Goal: Navigation & Orientation: Find specific page/section

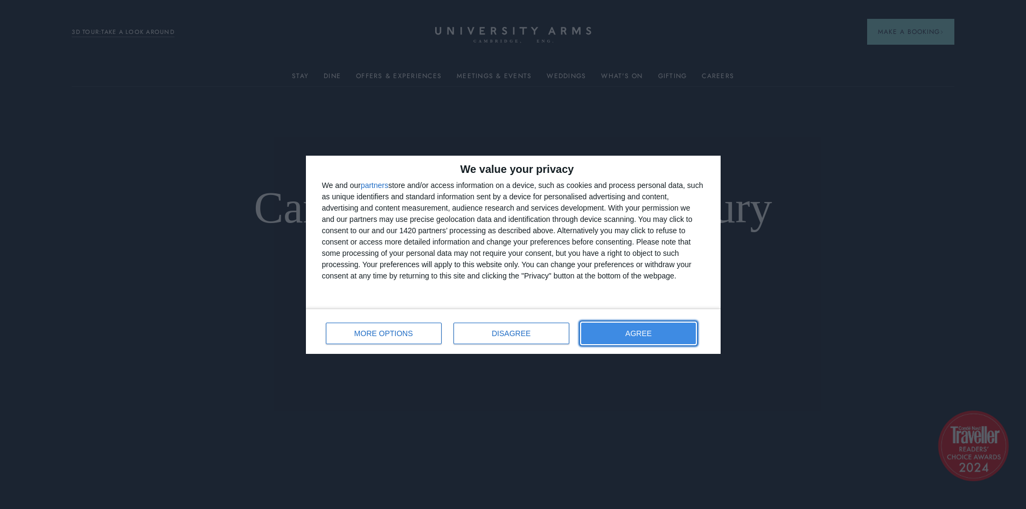
click at [539, 331] on button "AGREE" at bounding box center [638, 333] width 115 height 22
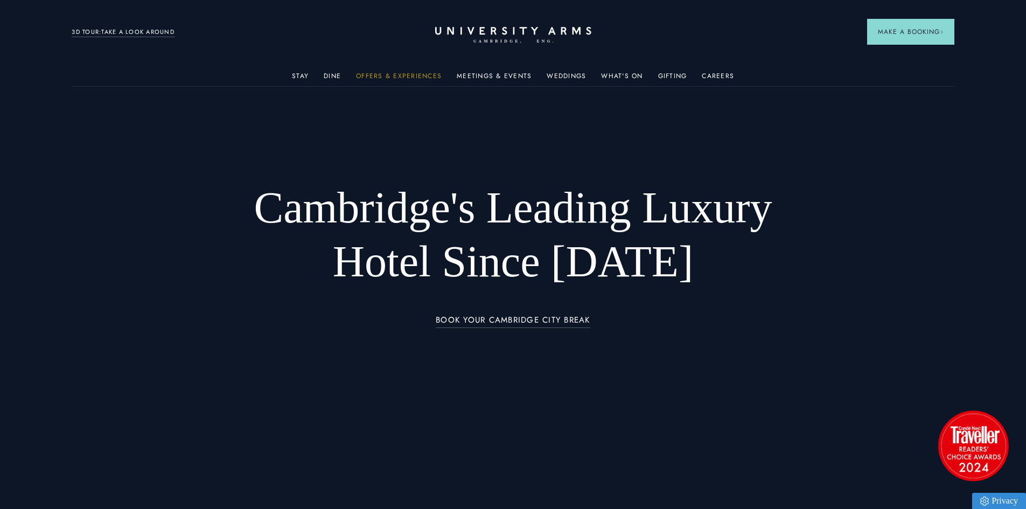
click at [398, 75] on link "Offers & Experiences" at bounding box center [399, 79] width 86 height 14
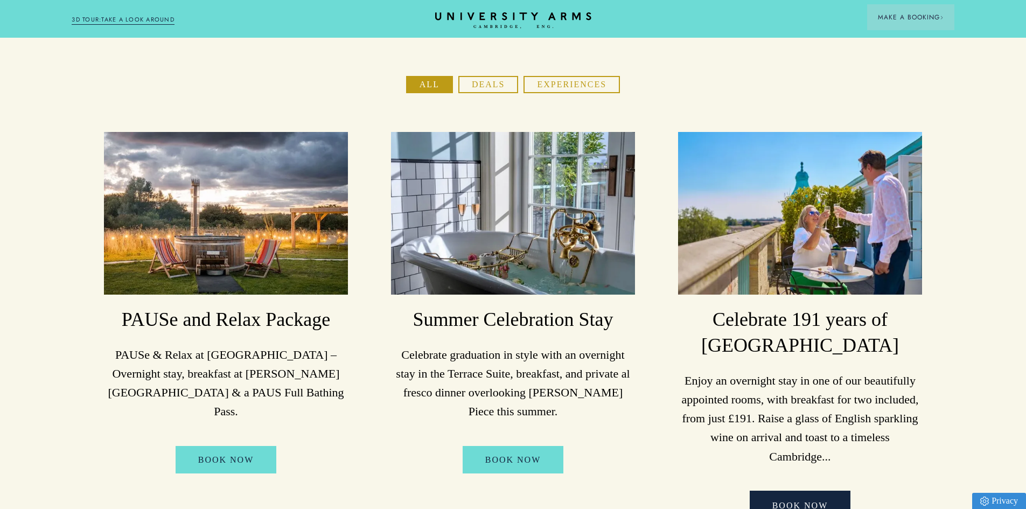
scroll to position [25, 0]
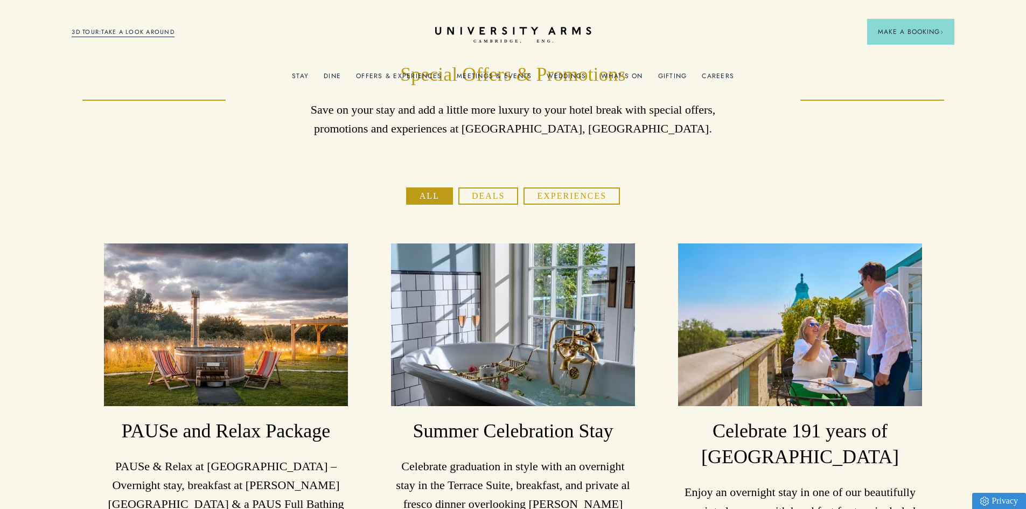
click at [539, 73] on link "What's On" at bounding box center [621, 79] width 41 height 14
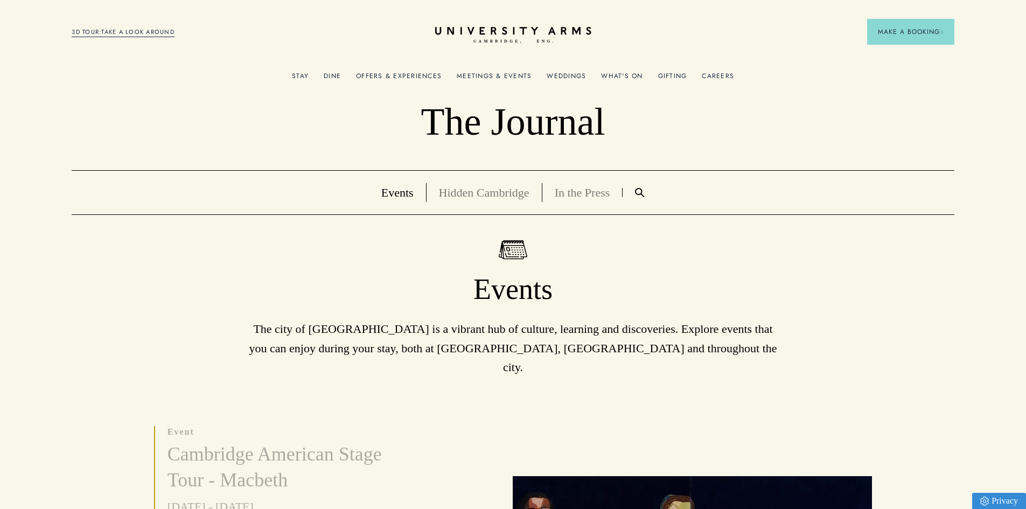
click at [390, 75] on link "Offers & Experiences" at bounding box center [399, 79] width 86 height 14
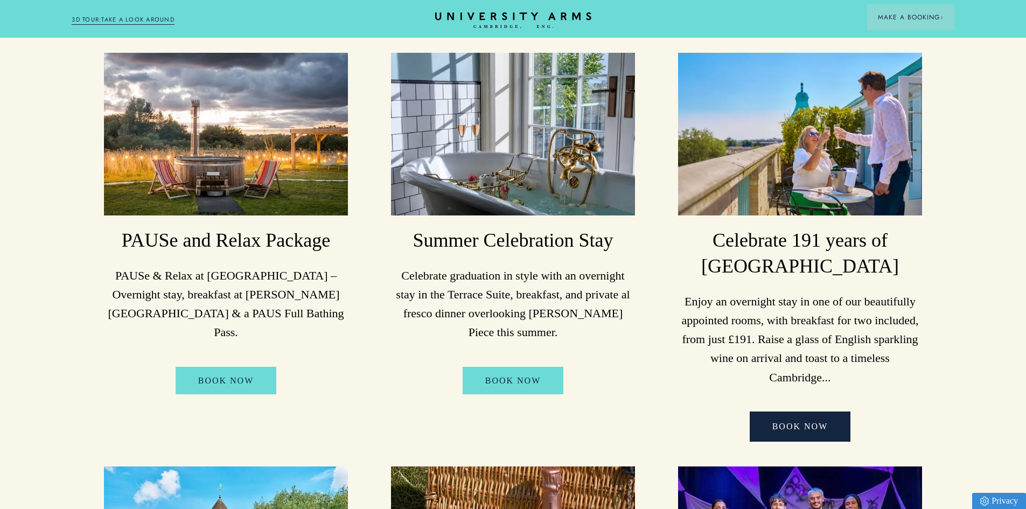
scroll to position [431, 0]
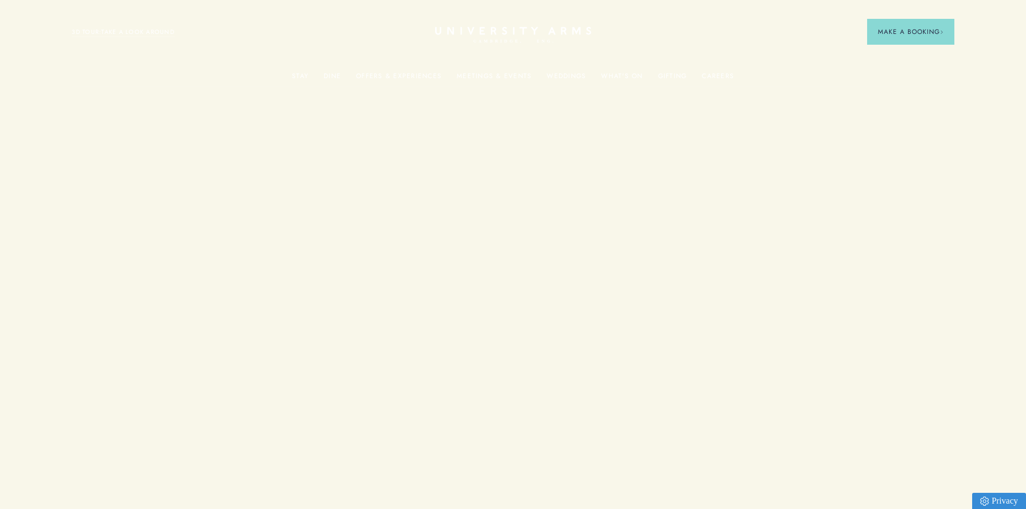
scroll to position [25, 0]
